Goal: Transaction & Acquisition: Purchase product/service

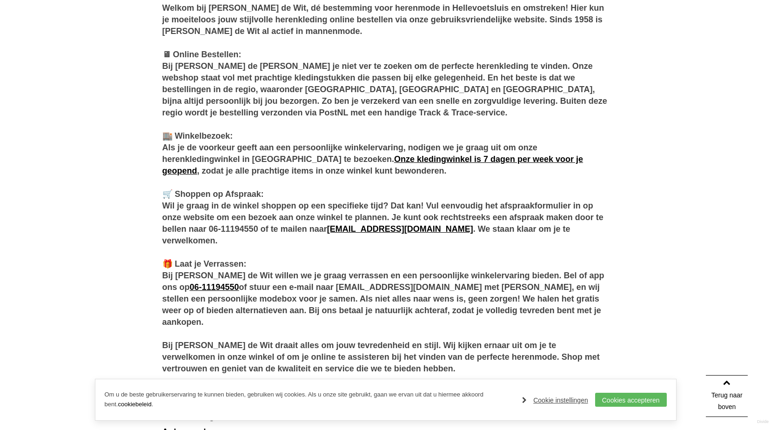
scroll to position [512, 0]
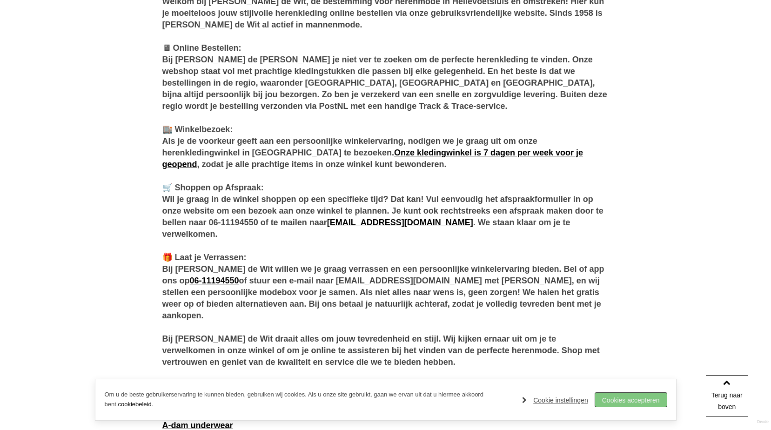
click at [630, 400] on link "Cookies accepteren" at bounding box center [631, 400] width 72 height 14
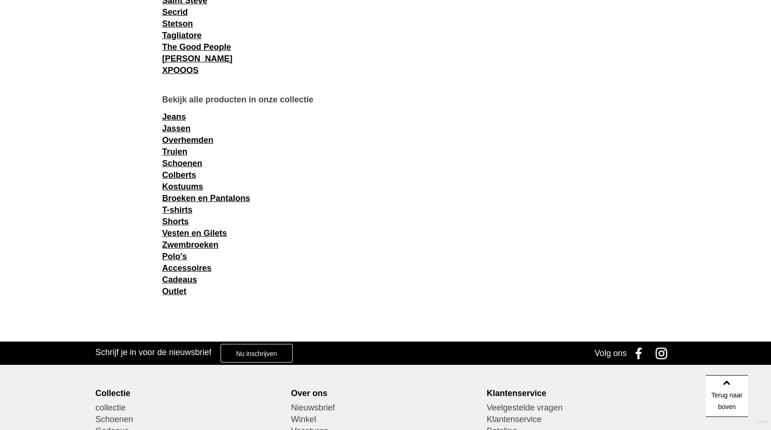
scroll to position [1394, 0]
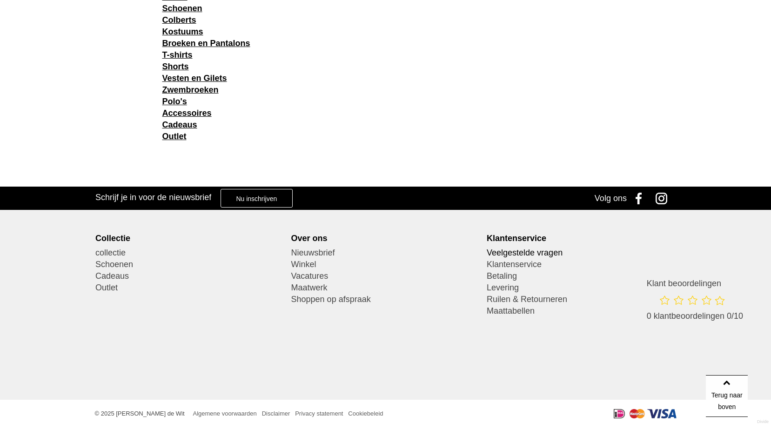
click at [526, 252] on link "Veelgestelde vragen" at bounding box center [581, 253] width 189 height 12
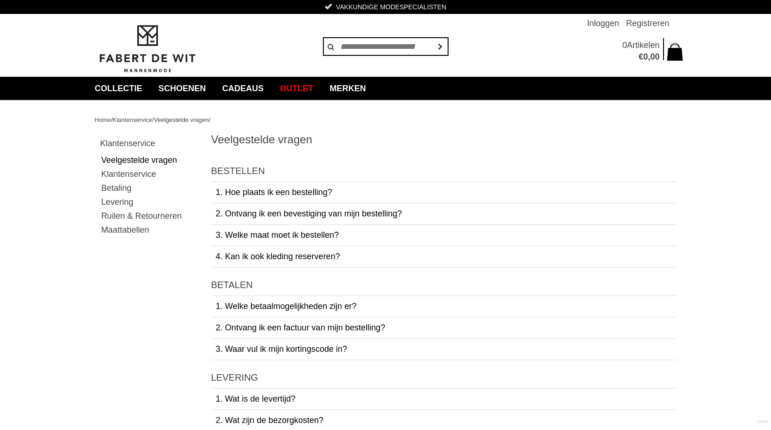
click at [136, 118] on span "Klantenservice" at bounding box center [133, 119] width 40 height 7
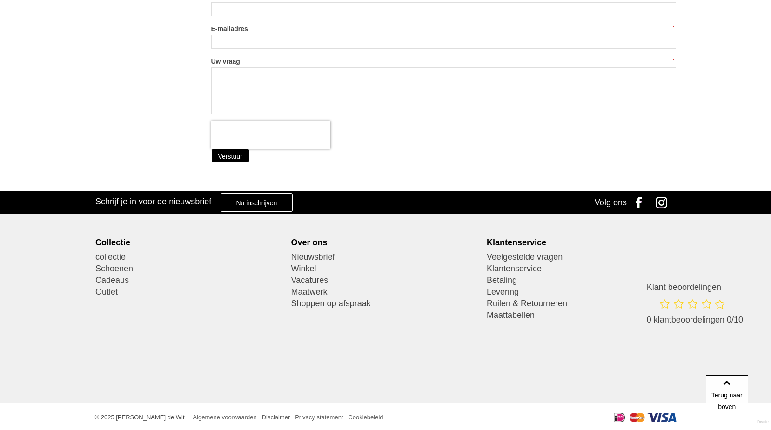
scroll to position [297, 0]
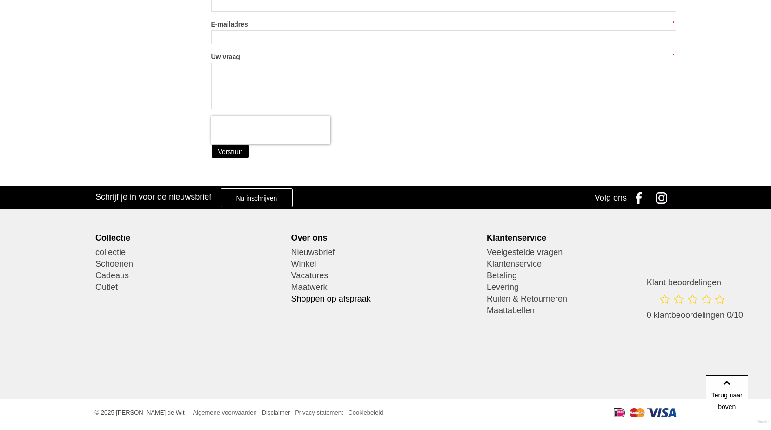
click at [313, 301] on link "Shoppen op afspraak" at bounding box center [385, 299] width 189 height 12
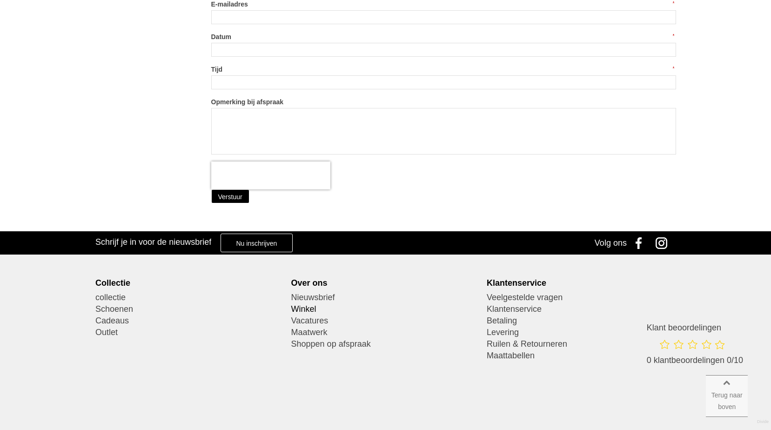
scroll to position [326, 0]
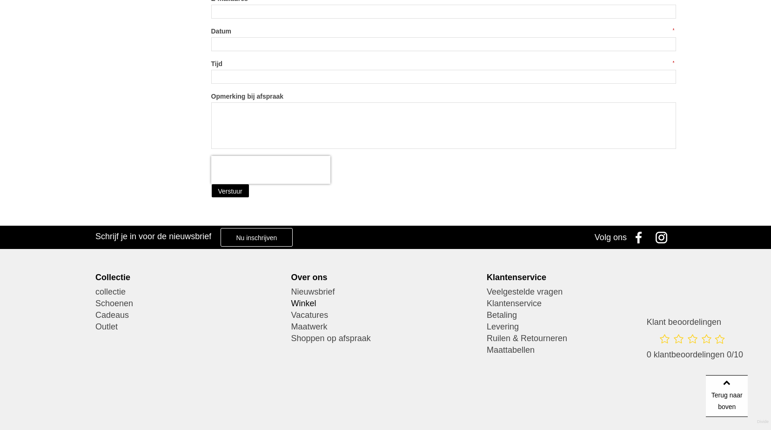
click at [307, 305] on link "Winkel" at bounding box center [385, 304] width 189 height 12
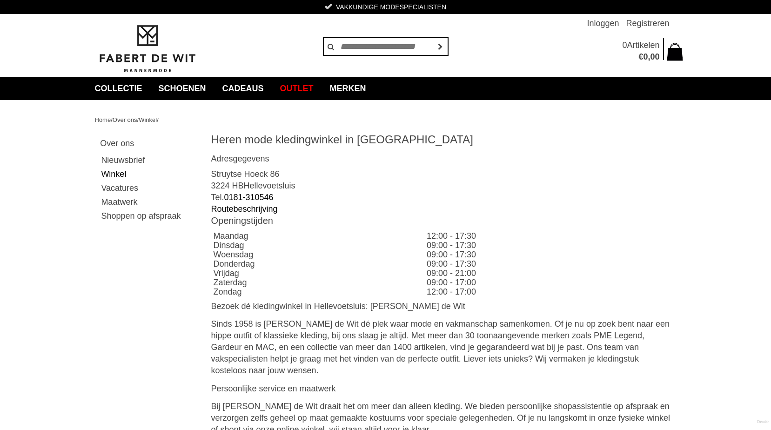
drag, startPoint x: 422, startPoint y: 254, endPoint x: 490, endPoint y: 258, distance: 67.6
click at [490, 258] on td "09:00 - 17:30" at bounding box center [550, 254] width 252 height 9
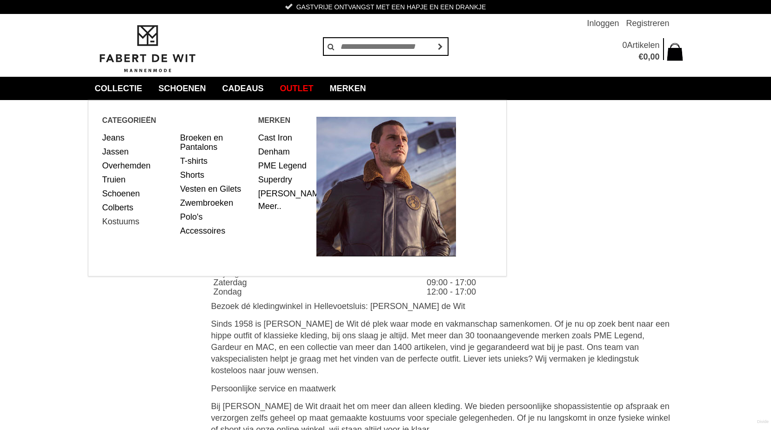
click at [121, 223] on link "Kostuums" at bounding box center [137, 222] width 71 height 14
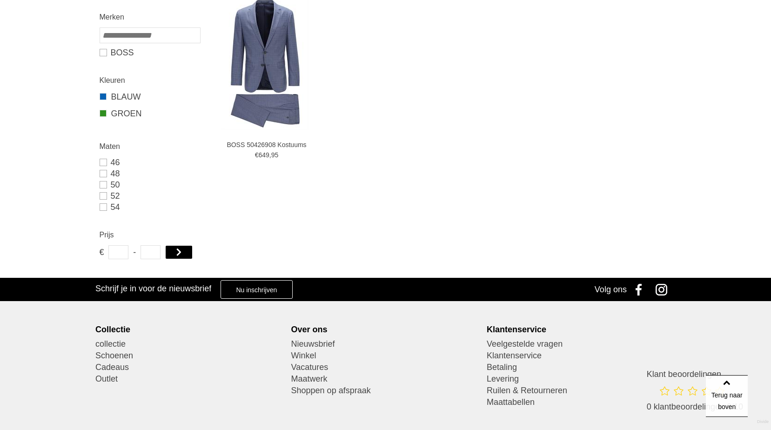
scroll to position [419, 0]
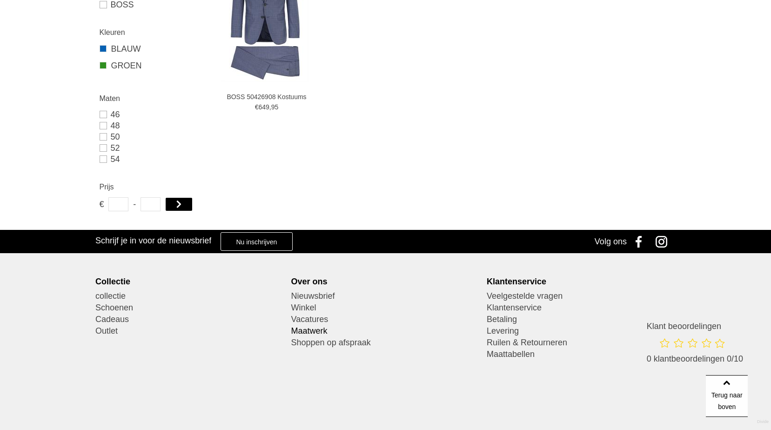
click at [302, 331] on link "Maatwerk" at bounding box center [385, 331] width 189 height 12
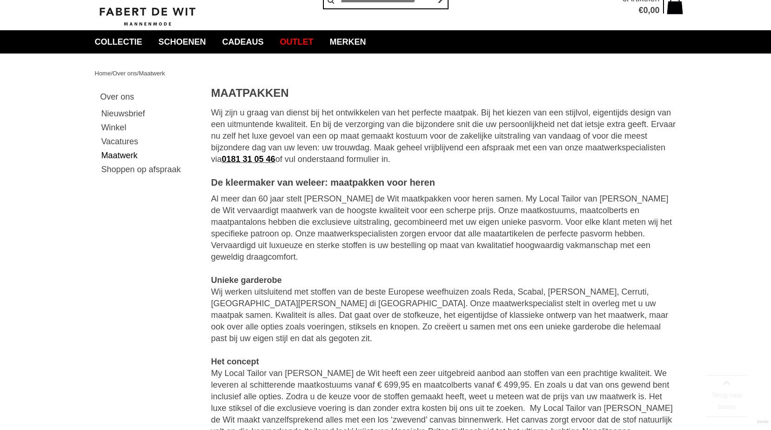
scroll to position [93, 0]
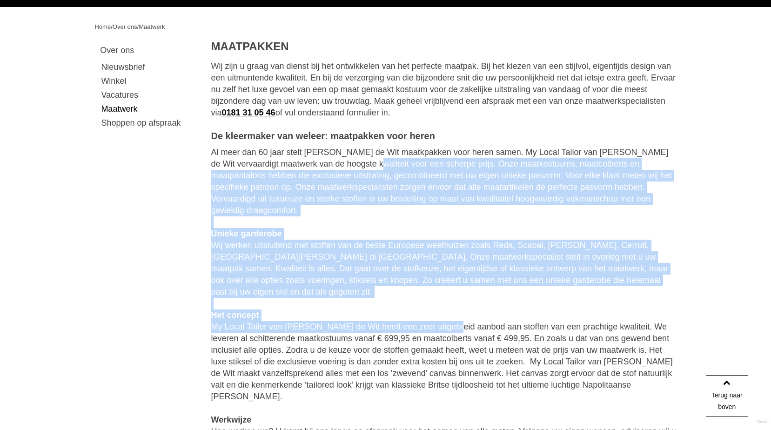
drag, startPoint x: 349, startPoint y: 162, endPoint x: 414, endPoint y: 308, distance: 159.6
click at [414, 308] on main "**********" at bounding box center [443, 413] width 465 height 747
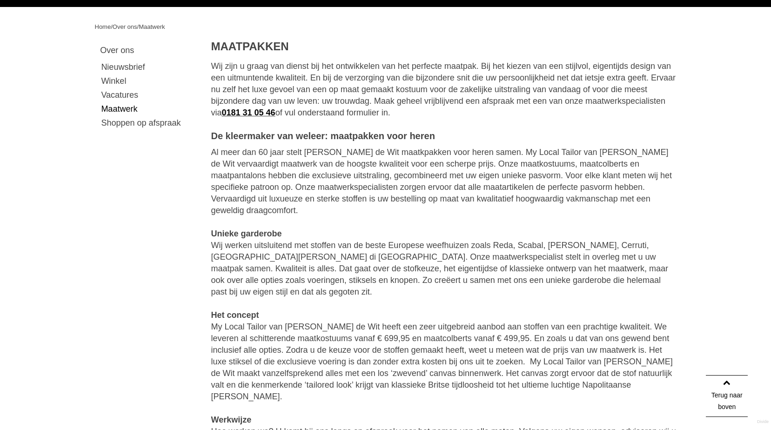
drag, startPoint x: 414, startPoint y: 308, endPoint x: 434, endPoint y: 325, distance: 26.0
click at [434, 325] on div "Het concept My Local Tailor van Fabert de Wit heeft een zeer uitgebreid aanbod …" at bounding box center [443, 355] width 465 height 93
drag, startPoint x: 257, startPoint y: 315, endPoint x: 411, endPoint y: 320, distance: 154.6
click at [411, 320] on div "Het concept My Local Tailor van Fabert de Wit heeft een zeer uitgebreid aanbod …" at bounding box center [443, 355] width 465 height 93
drag, startPoint x: 411, startPoint y: 320, endPoint x: 423, endPoint y: 331, distance: 16.5
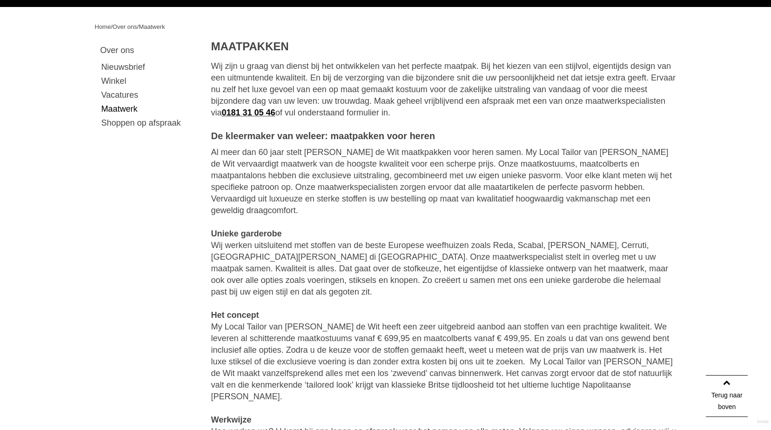
click at [423, 331] on div "Het concept My Local Tailor van Fabert de Wit heeft een zeer uitgebreid aanbod …" at bounding box center [443, 355] width 465 height 93
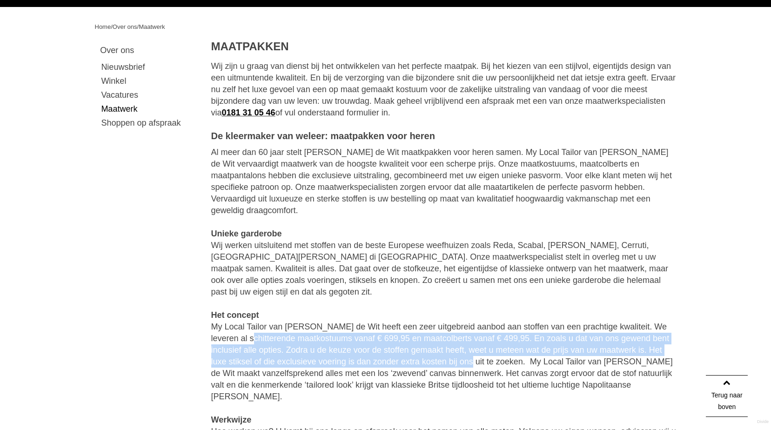
drag, startPoint x: 223, startPoint y: 317, endPoint x: 401, endPoint y: 342, distance: 179.0
click at [401, 342] on div "Het concept My Local Tailor van Fabert de Wit heeft een zeer uitgebreid aanbod …" at bounding box center [443, 355] width 465 height 93
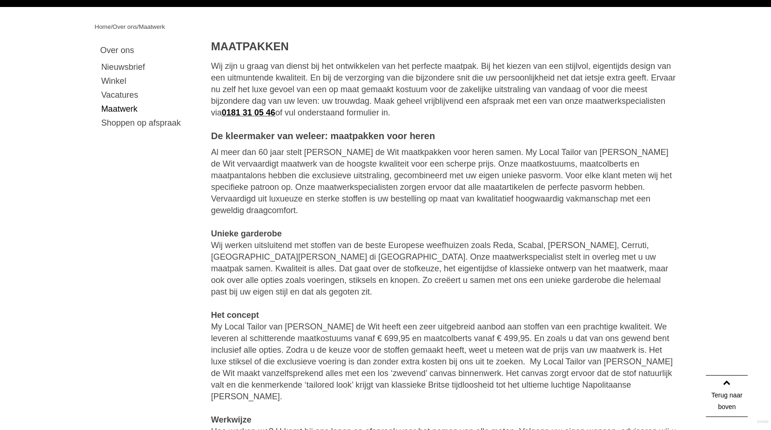
drag, startPoint x: 401, startPoint y: 342, endPoint x: 387, endPoint y: 356, distance: 20.1
click at [387, 356] on div "Het concept My Local Tailor van Fabert de Wit heeft een zeer uitgebreid aanbod …" at bounding box center [443, 355] width 465 height 93
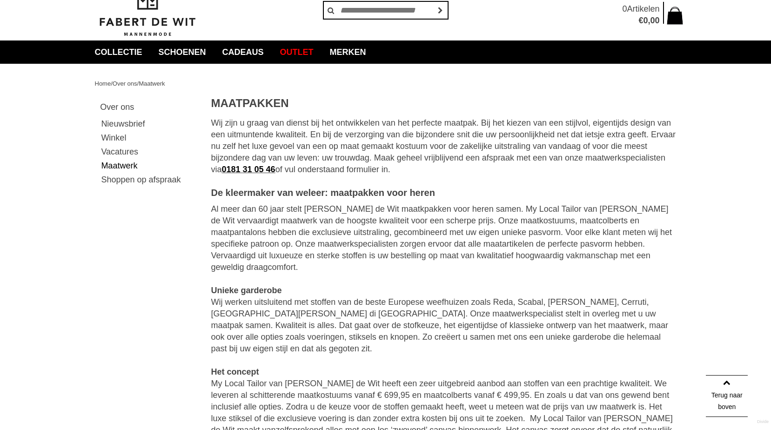
scroll to position [0, 0]
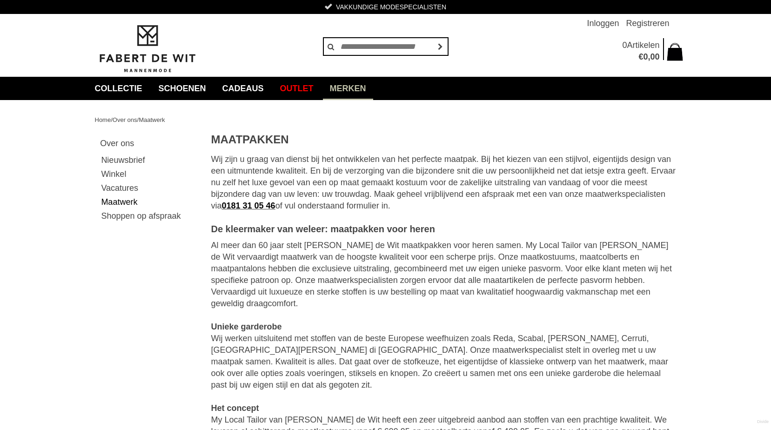
click at [368, 88] on link "Merken" at bounding box center [348, 88] width 50 height 23
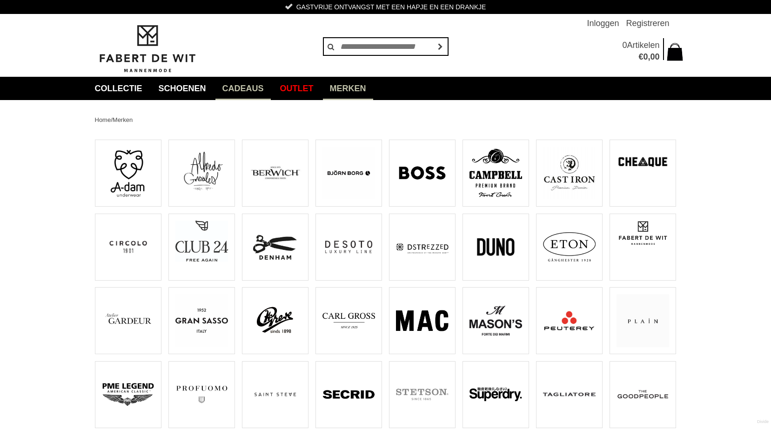
click at [237, 88] on link "Cadeaus" at bounding box center [242, 88] width 55 height 23
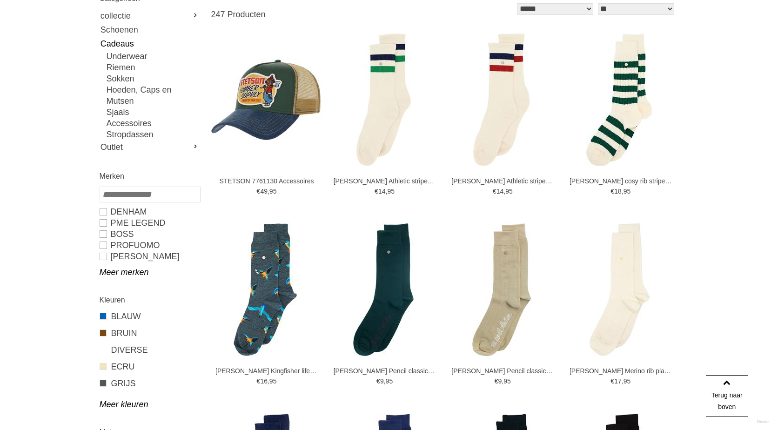
scroll to position [123, 0]
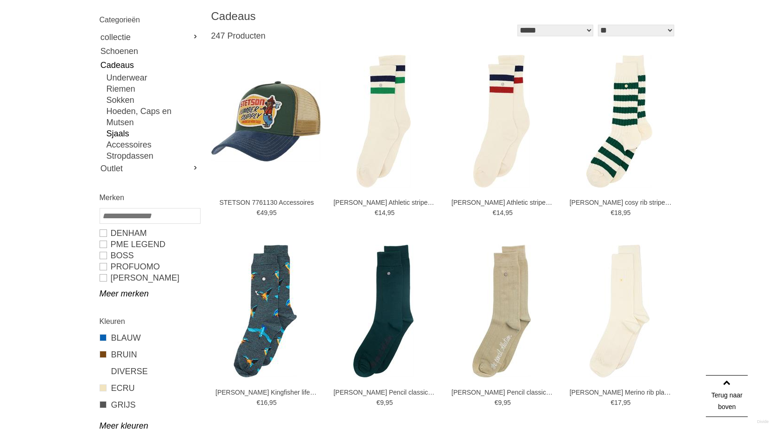
click at [118, 128] on link "Sjaals" at bounding box center [153, 133] width 93 height 11
type input "**"
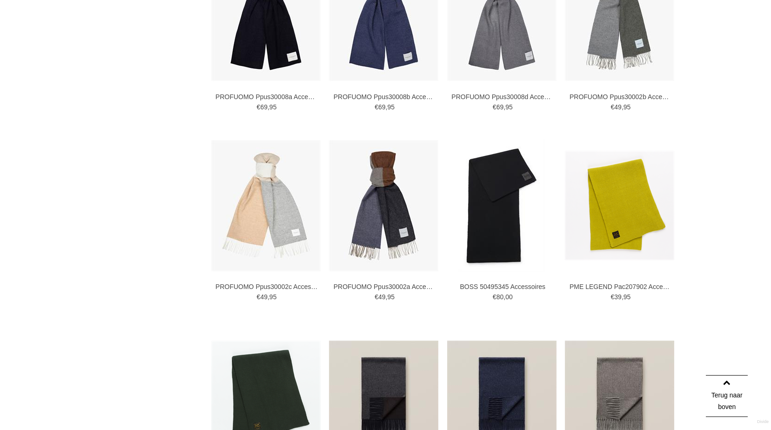
scroll to position [775, 0]
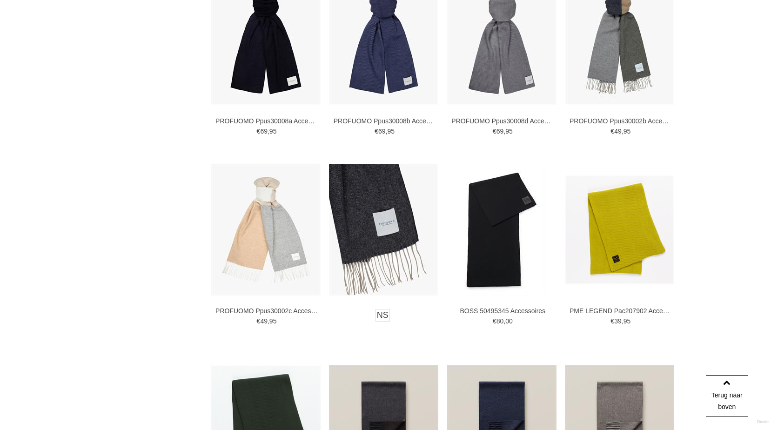
click at [381, 220] on img at bounding box center [383, 229] width 109 height 131
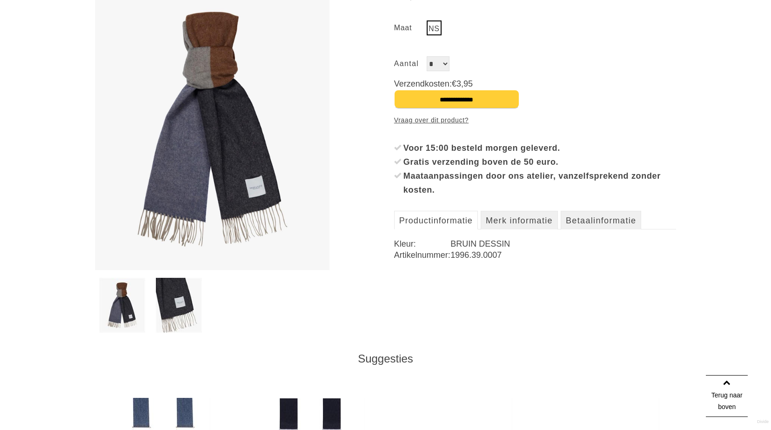
scroll to position [279, 0]
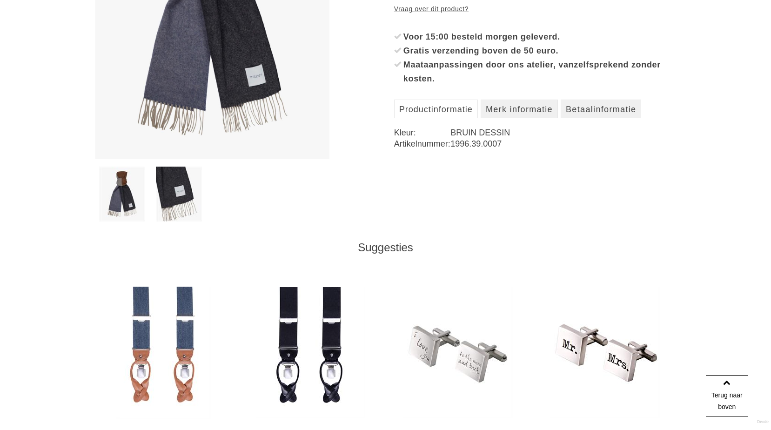
click at [172, 190] on img at bounding box center [179, 194] width 46 height 55
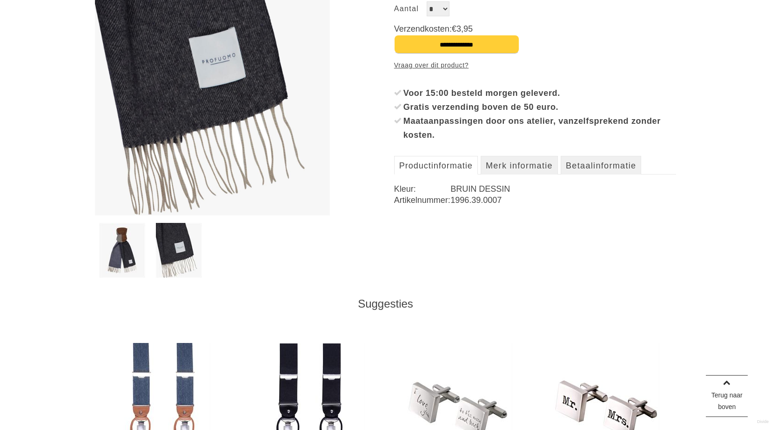
scroll to position [233, 0]
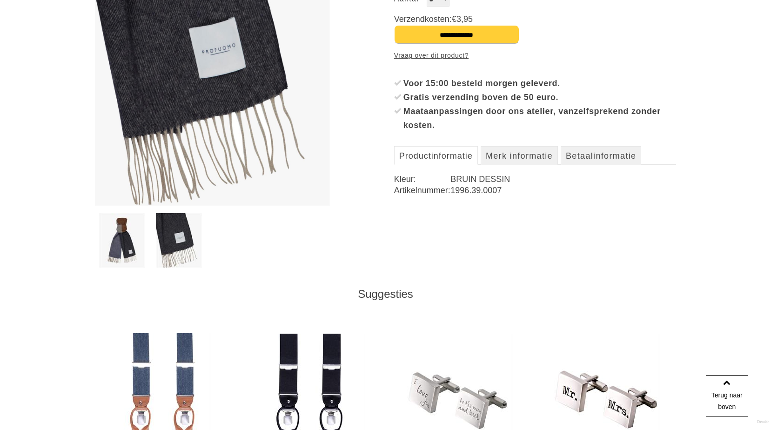
click at [121, 236] on img at bounding box center [122, 240] width 46 height 55
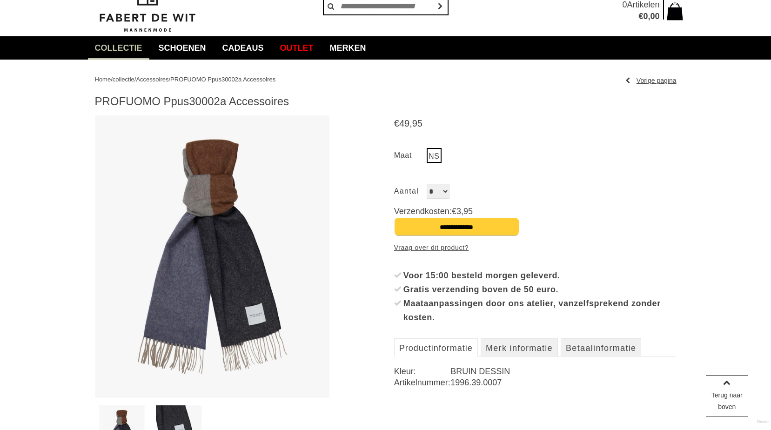
scroll to position [0, 0]
